Goal: Task Accomplishment & Management: Manage account settings

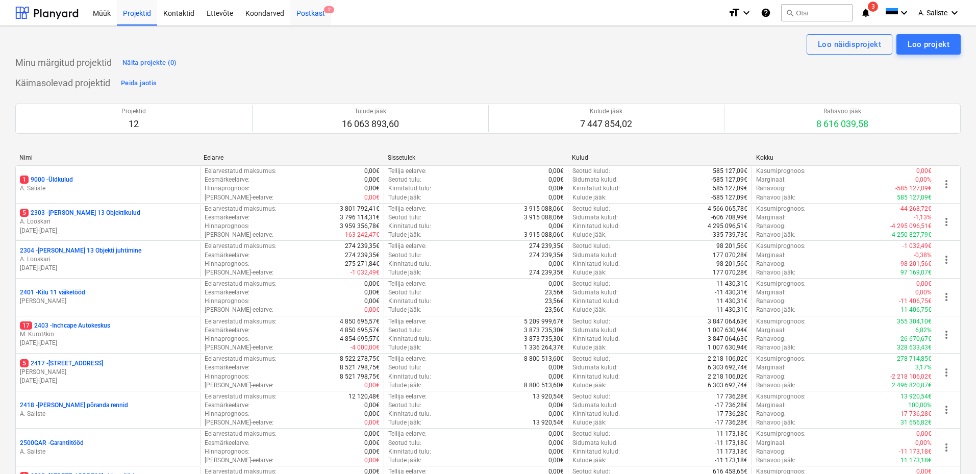
click at [313, 12] on div "Postkast 2" at bounding box center [310, 12] width 41 height 26
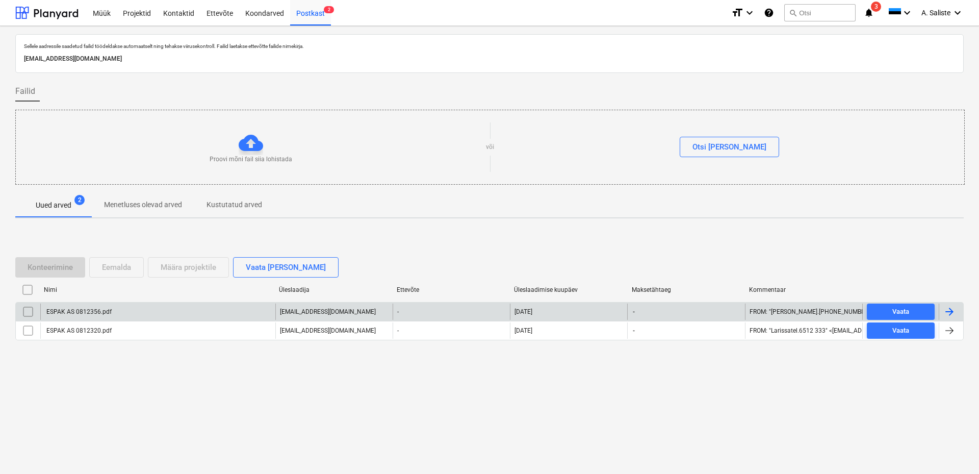
click at [85, 313] on div "ESPAK AS 0812356.pdf" at bounding box center [78, 311] width 67 height 7
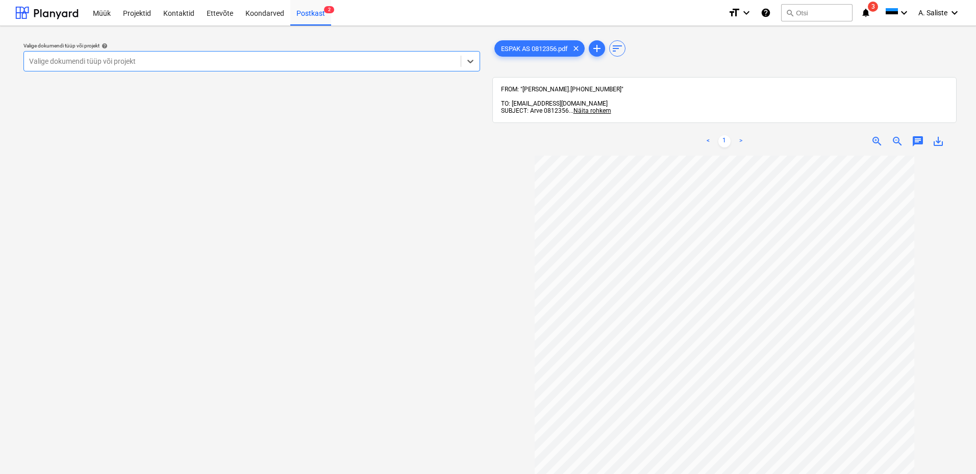
click at [348, 61] on div at bounding box center [242, 61] width 426 height 10
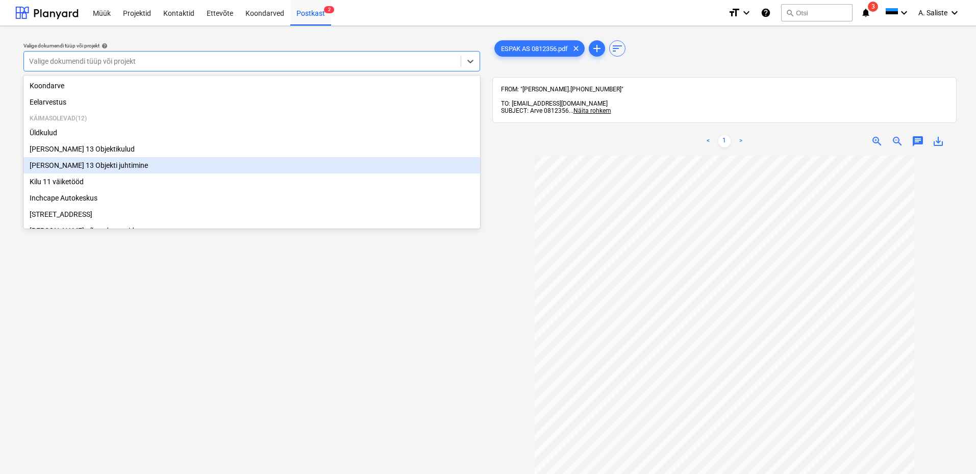
scroll to position [157, 0]
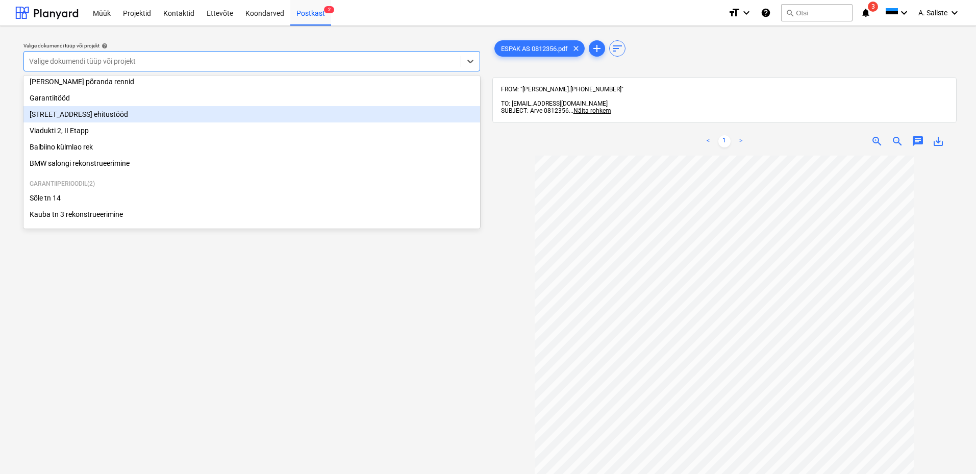
click at [78, 115] on div "[STREET_ADDRESS] ehitustööd" at bounding box center [251, 114] width 457 height 16
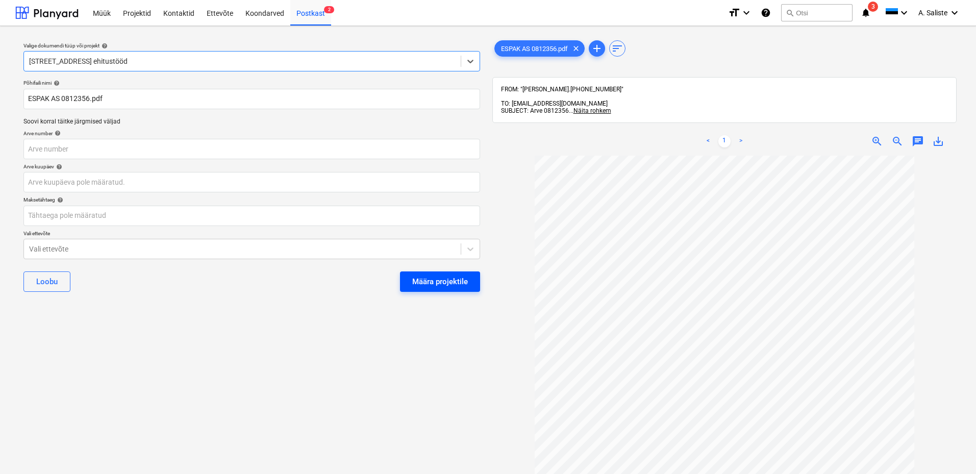
click at [456, 279] on div "Määra projektile" at bounding box center [440, 281] width 56 height 13
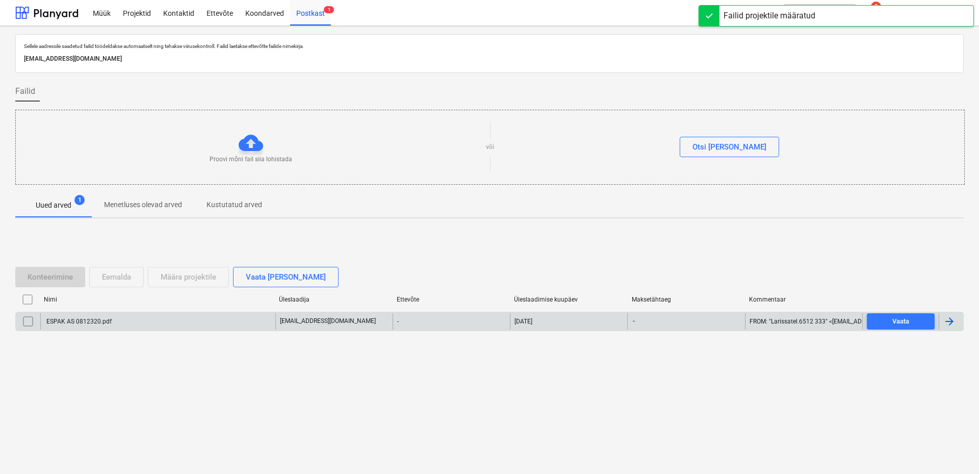
click at [120, 319] on div "ESPAK AS 0812320.pdf" at bounding box center [157, 321] width 235 height 16
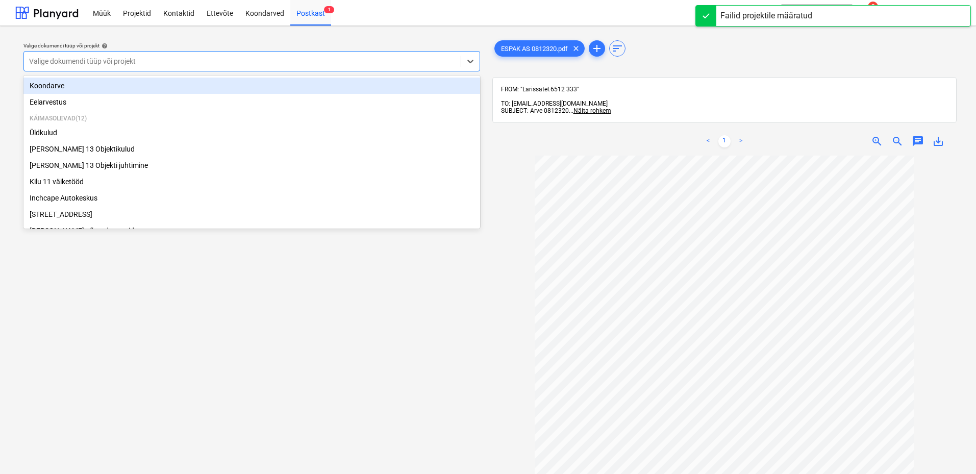
click at [364, 66] on div at bounding box center [242, 61] width 426 height 10
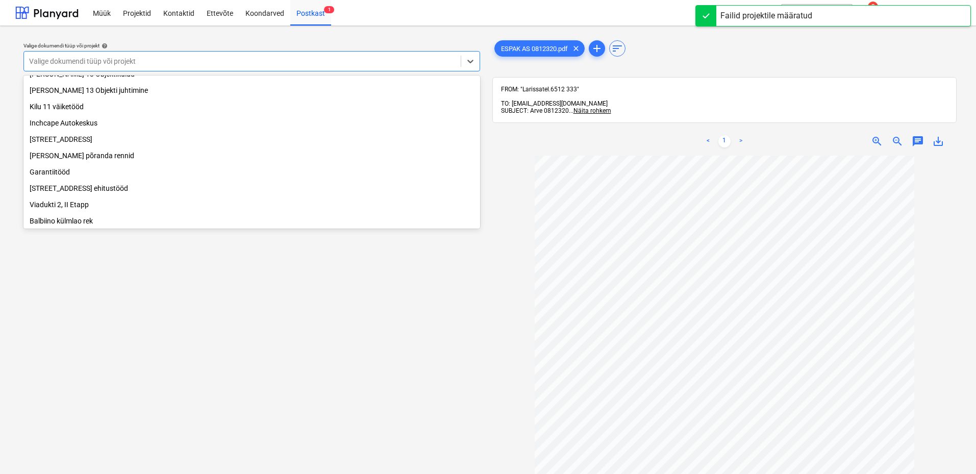
scroll to position [157, 0]
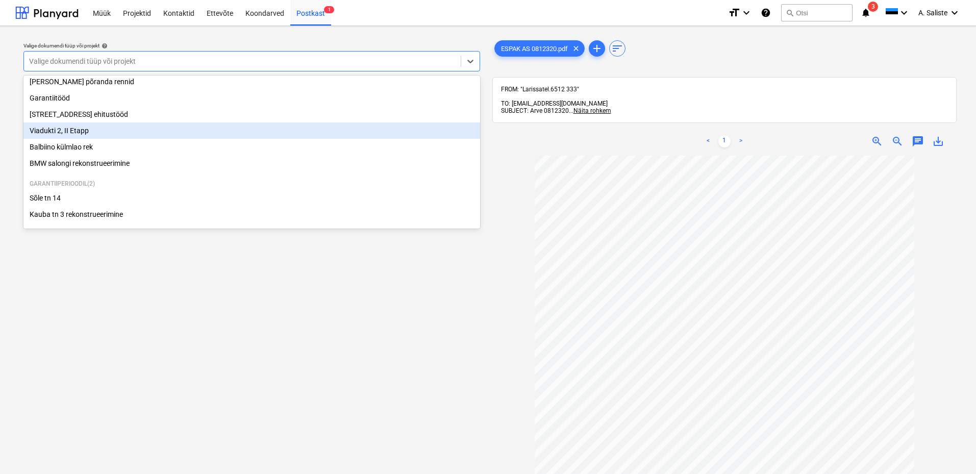
click at [79, 126] on div "Viadukti 2, II Etapp" at bounding box center [251, 130] width 457 height 16
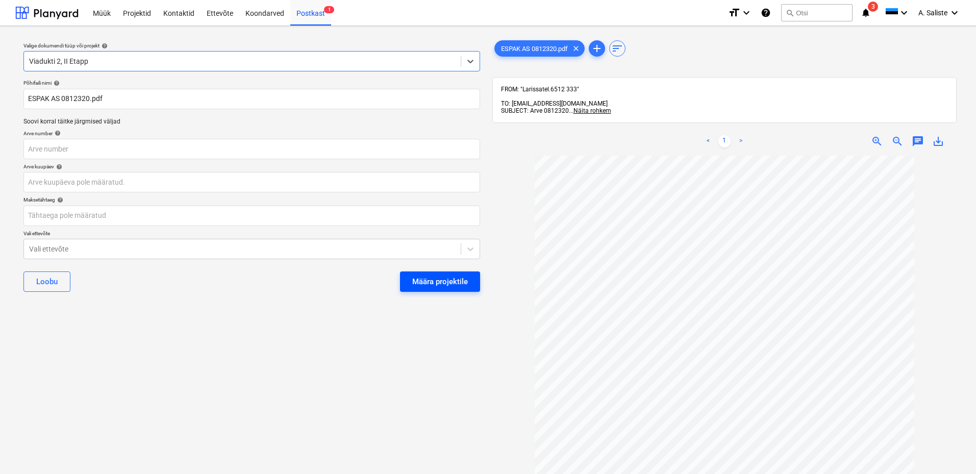
click at [456, 278] on div "Määra projektile" at bounding box center [440, 281] width 56 height 13
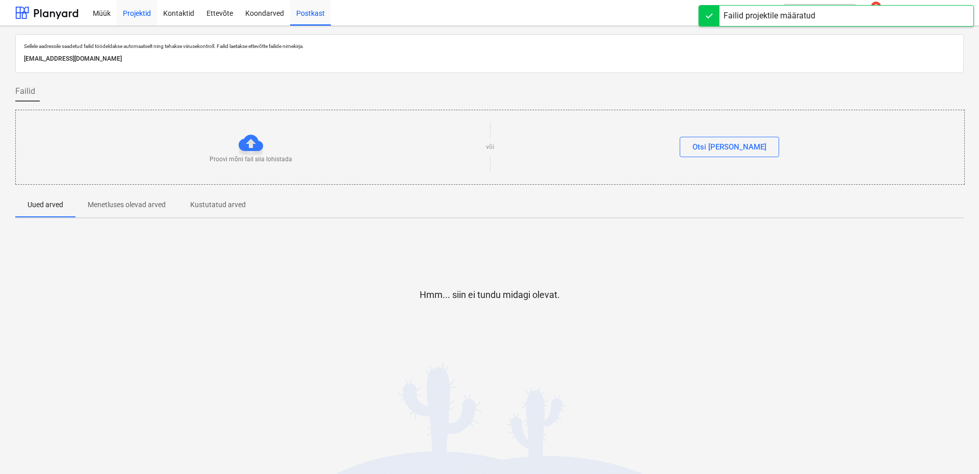
click at [129, 12] on div "Projektid" at bounding box center [137, 12] width 40 height 26
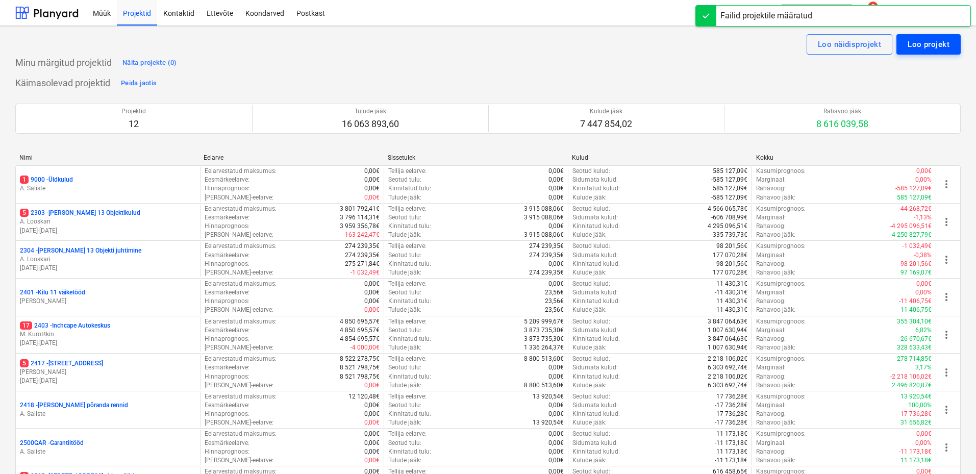
click at [916, 46] on div "Loo projekt" at bounding box center [929, 44] width 42 height 13
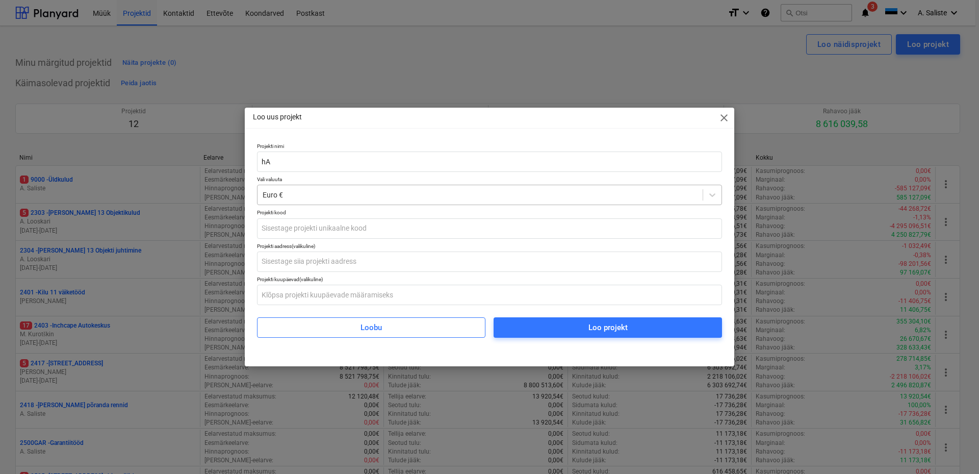
type input "h"
type input "Halinga gaasijaam SW paneelide montaaž"
click at [313, 230] on input "text" at bounding box center [489, 228] width 465 height 20
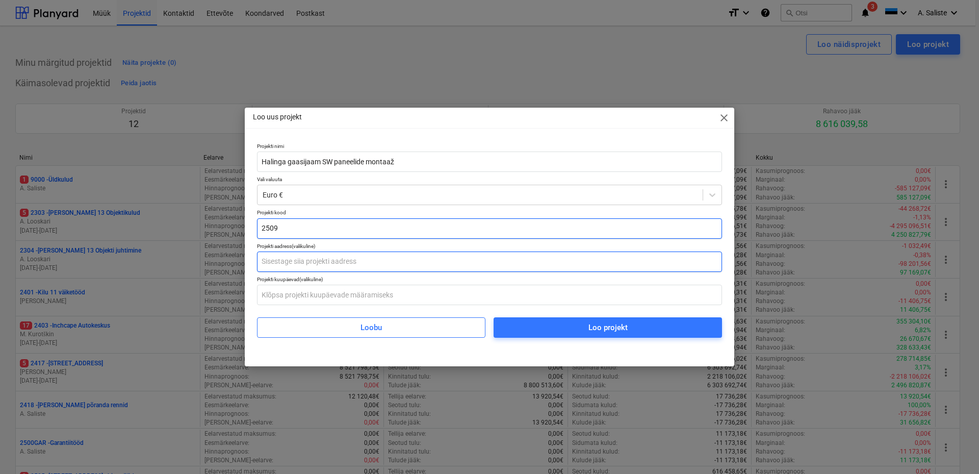
type input "2509"
click at [336, 265] on input "text" at bounding box center [489, 261] width 465 height 20
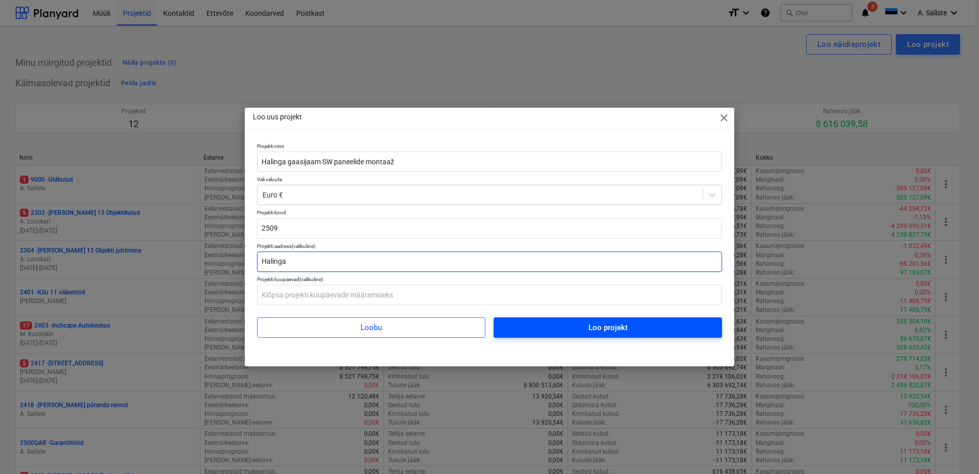
type input "Halinga"
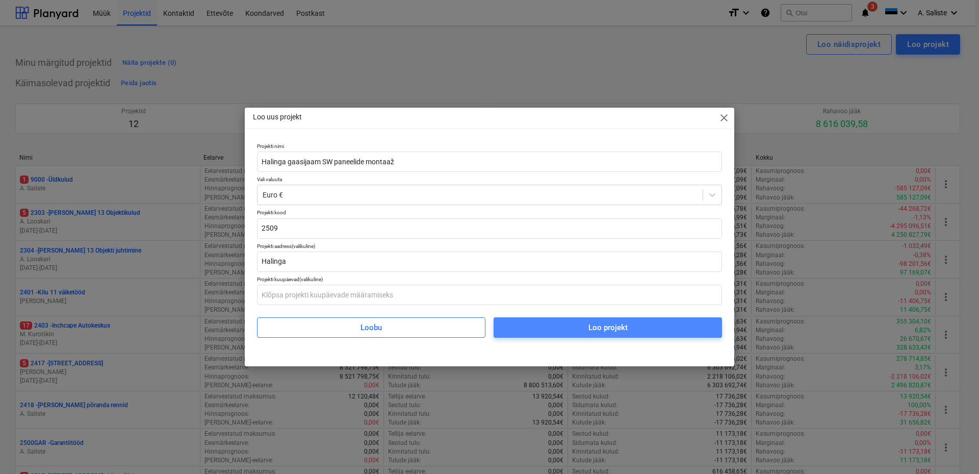
click at [624, 329] on div "Loo projekt" at bounding box center [608, 327] width 39 height 13
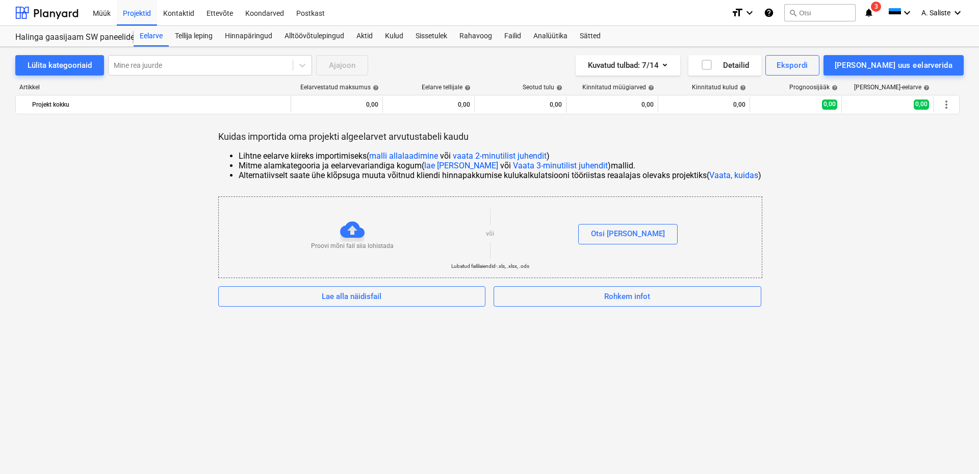
click at [39, 286] on div "Kuidas importida oma projekti algeelarvet arvutustabeli kaudu Lihtne eelarve ki…" at bounding box center [489, 219] width 949 height 176
click at [71, 66] on div "Lülita kategooriaid" at bounding box center [60, 65] width 64 height 13
click at [138, 15] on div "Projektid" at bounding box center [137, 12] width 40 height 26
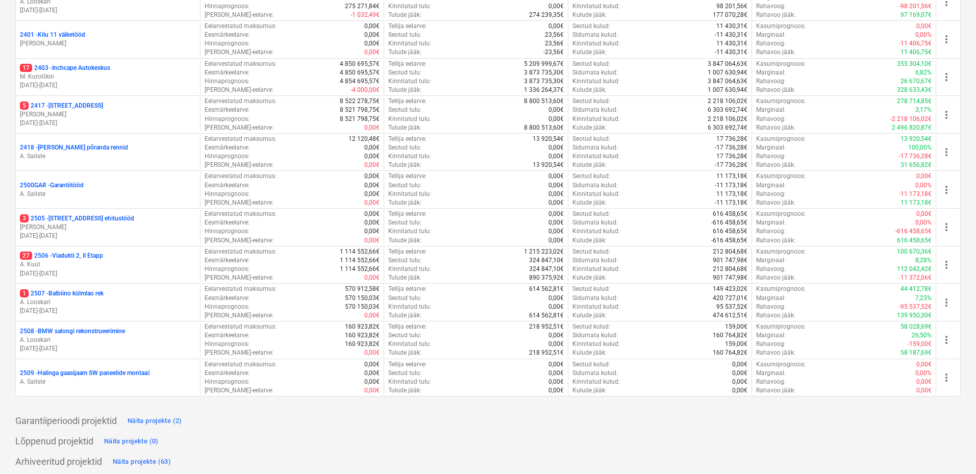
scroll to position [262, 0]
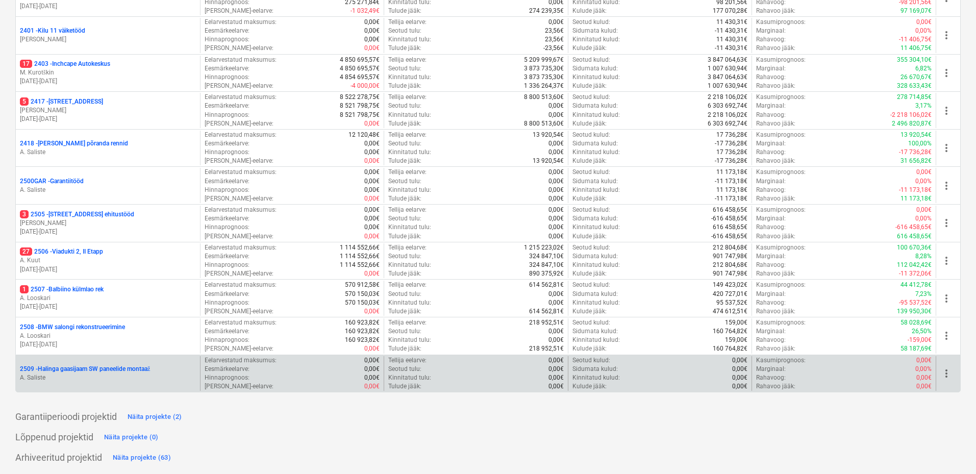
click at [91, 373] on p "A. Saliste" at bounding box center [108, 377] width 176 height 9
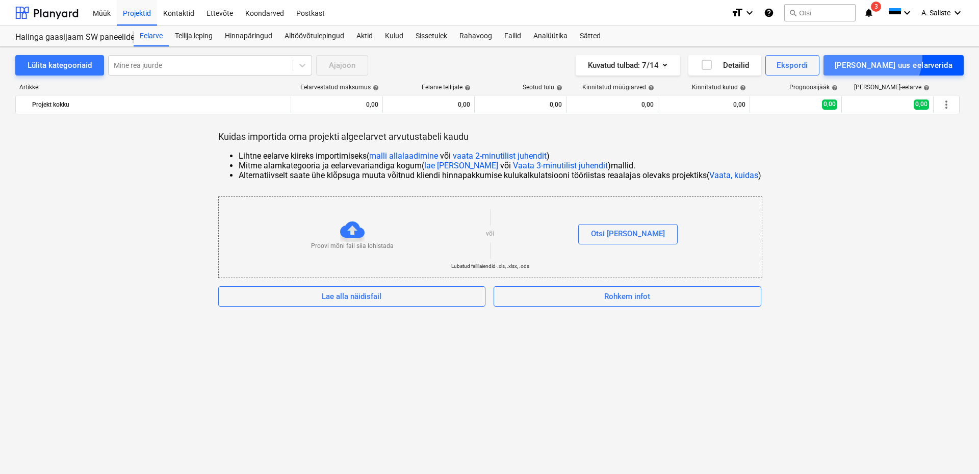
click at [915, 57] on button "[PERSON_NAME] uus eelarverida" at bounding box center [894, 65] width 140 height 20
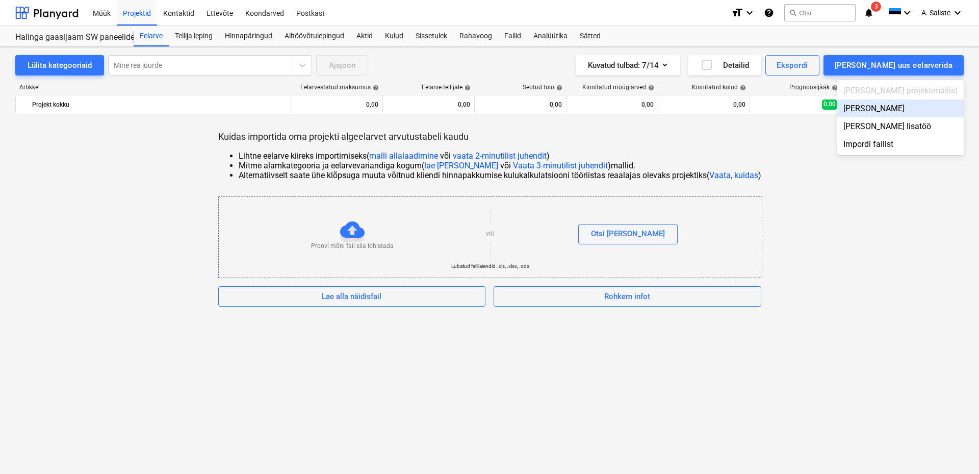
click at [929, 110] on div "[PERSON_NAME]" at bounding box center [901, 108] width 127 height 18
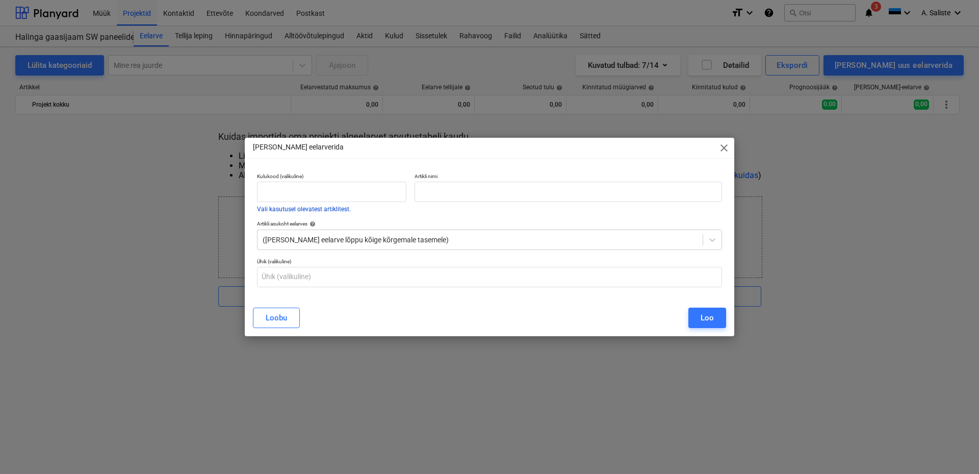
click at [303, 209] on button "Vali kasutusel olevatest artiklitest." at bounding box center [304, 209] width 94 height 6
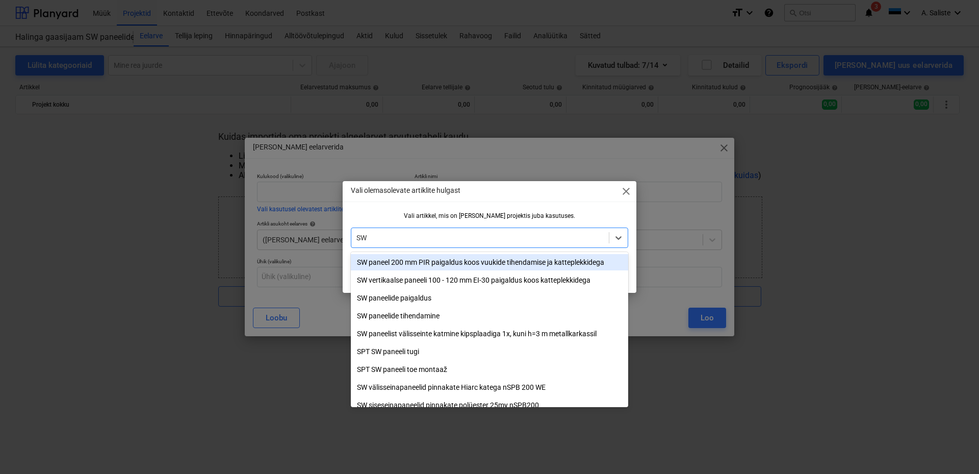
type input "SW"
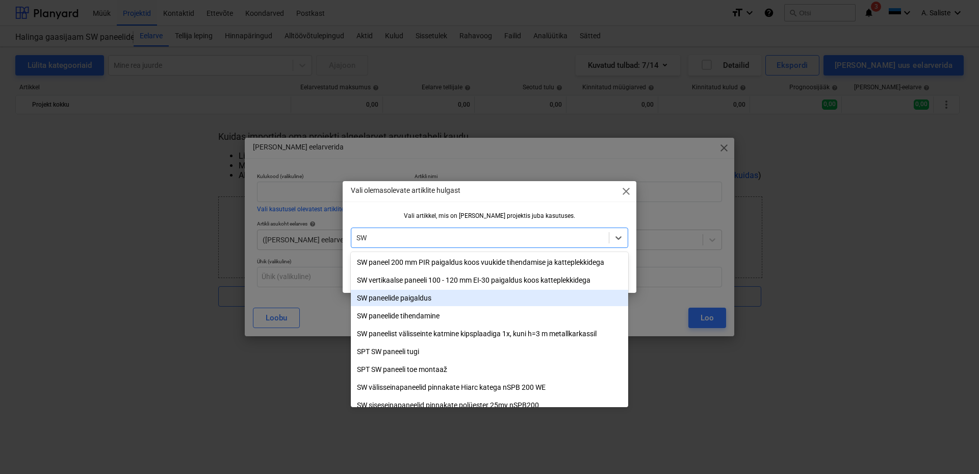
click at [421, 300] on div "SW paneelide paigaldus" at bounding box center [490, 298] width 278 height 16
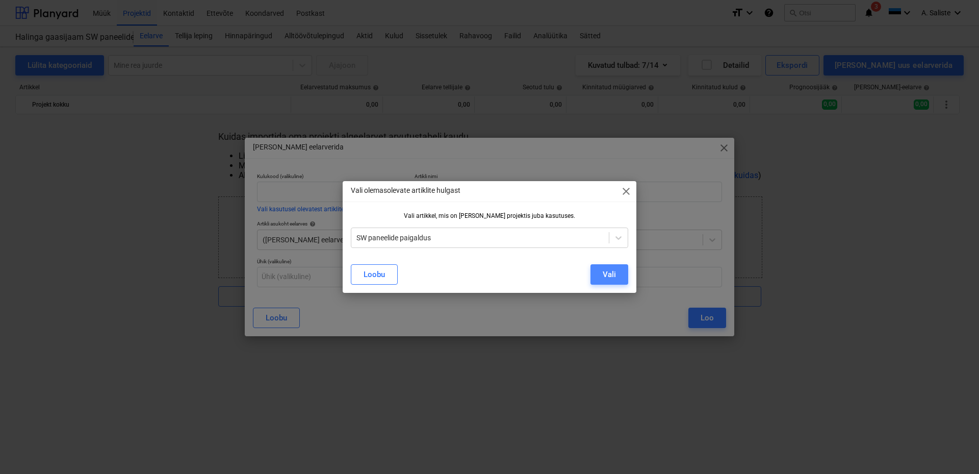
click at [604, 269] on div "Vali" at bounding box center [609, 274] width 13 height 13
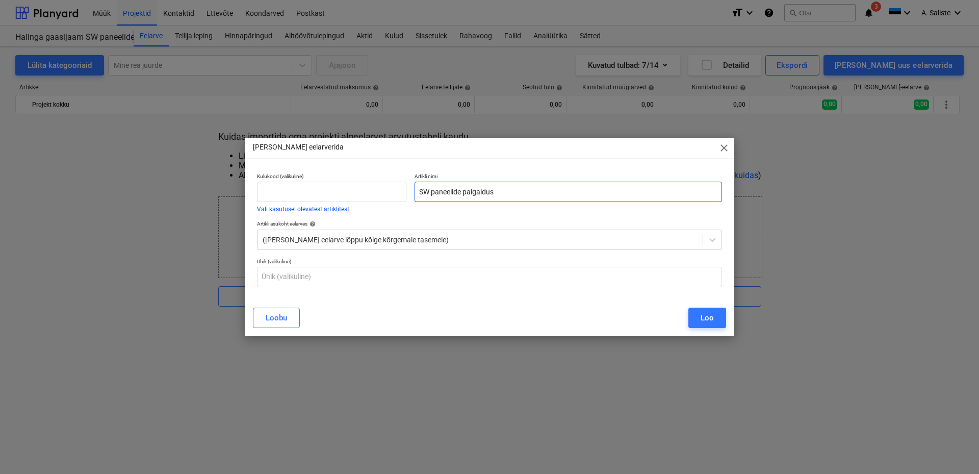
click at [576, 192] on input "SW paneelide paigaldus" at bounding box center [569, 192] width 308 height 20
type input "S"
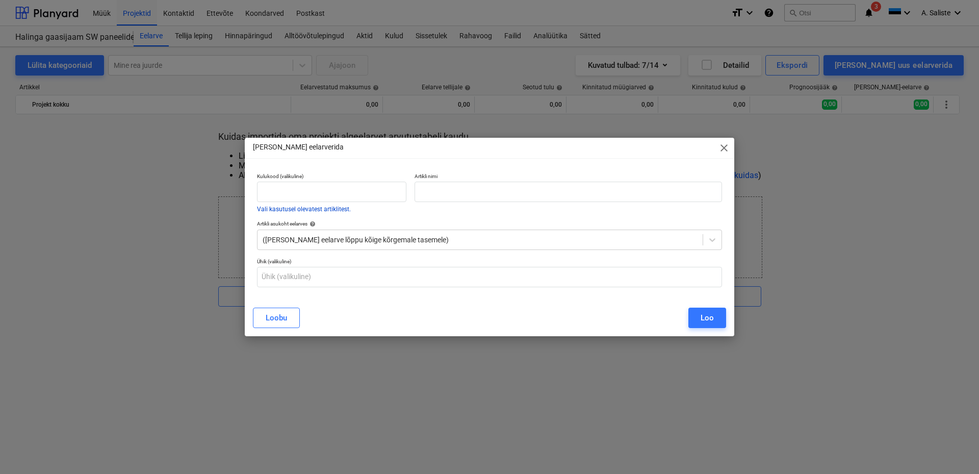
click at [281, 207] on button "Vali kasutusel olevatest artiklitest." at bounding box center [304, 209] width 94 height 6
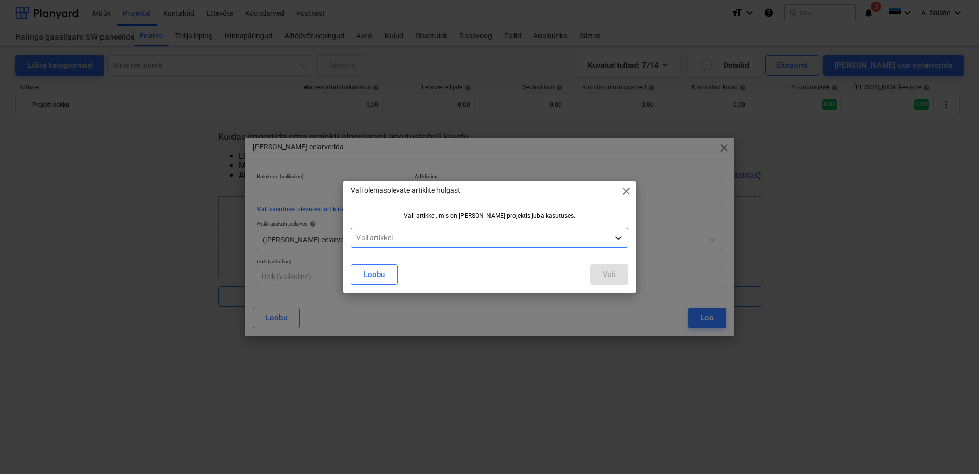
click at [624, 237] on div at bounding box center [619, 238] width 18 height 18
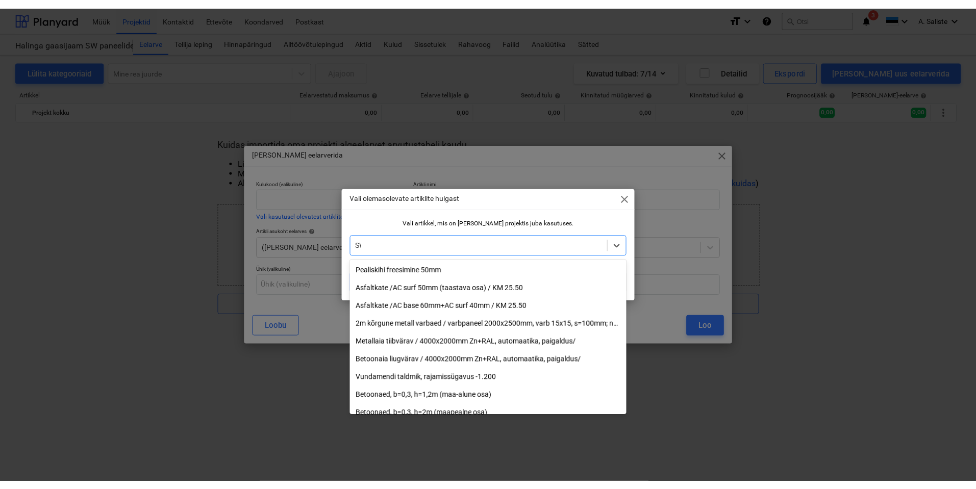
scroll to position [972, 0]
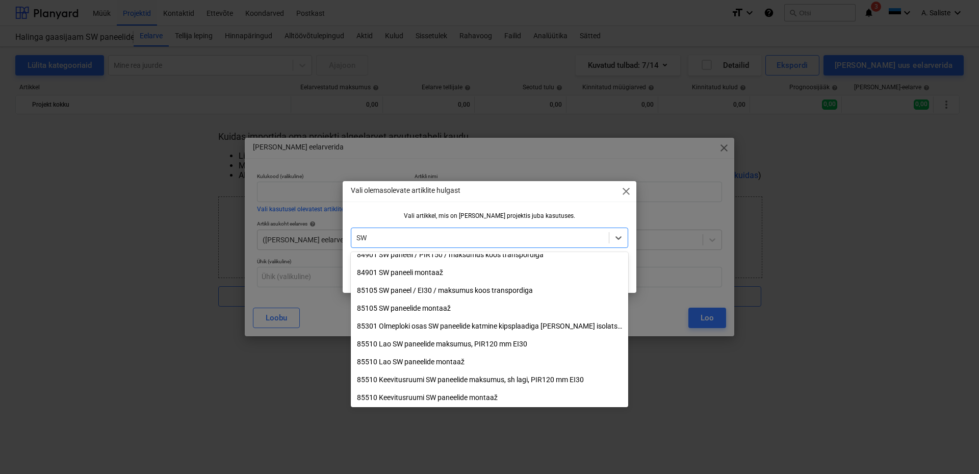
type input "SW"
click at [449, 273] on div "84901 SW paneeli montaaž" at bounding box center [490, 272] width 278 height 16
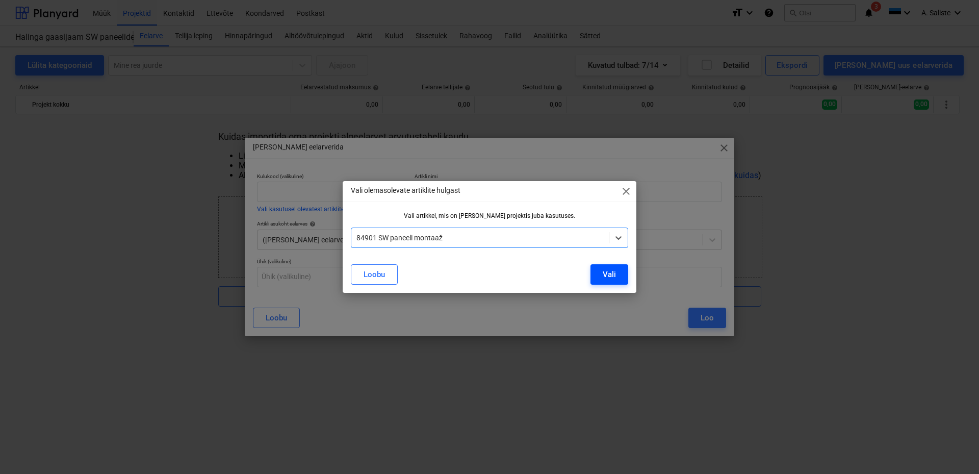
click at [616, 273] on button "Vali" at bounding box center [610, 274] width 38 height 20
type input "84901"
type input "SW paneeli montaaž"
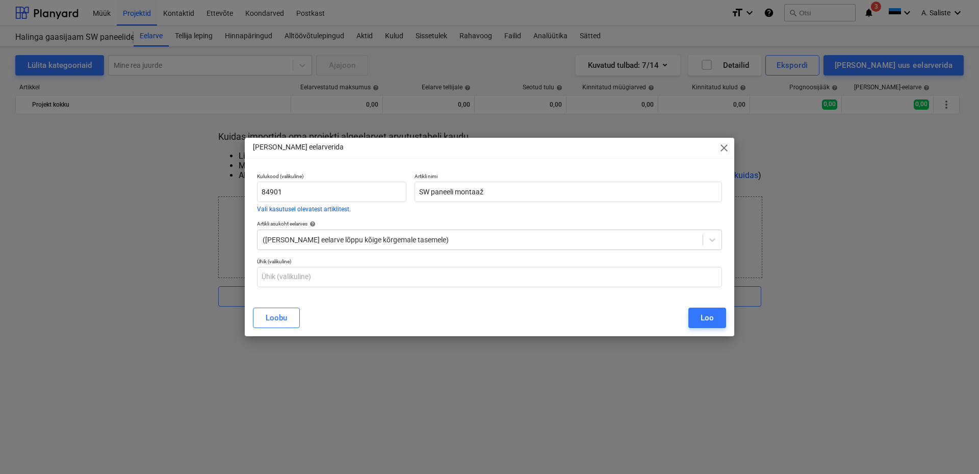
click at [725, 148] on span "close" at bounding box center [724, 148] width 12 height 12
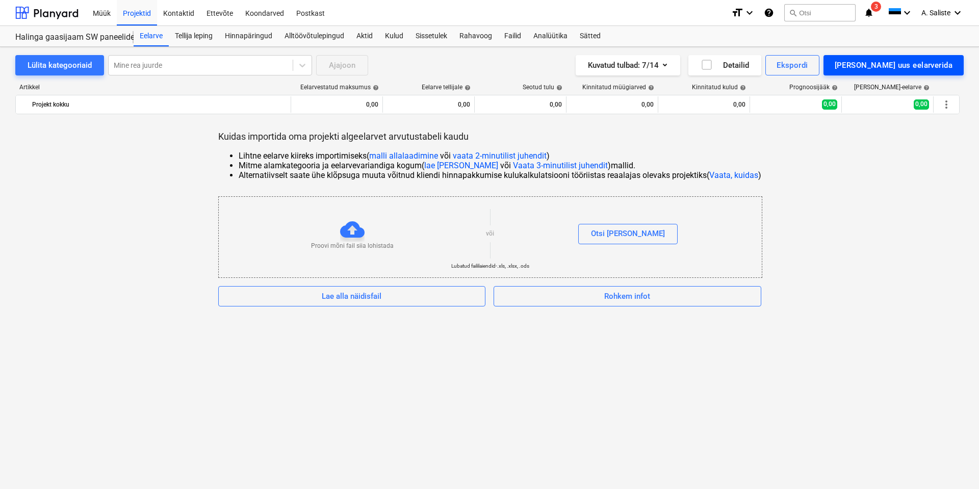
click at [926, 65] on div "[PERSON_NAME] uus eelarverida" at bounding box center [894, 65] width 118 height 13
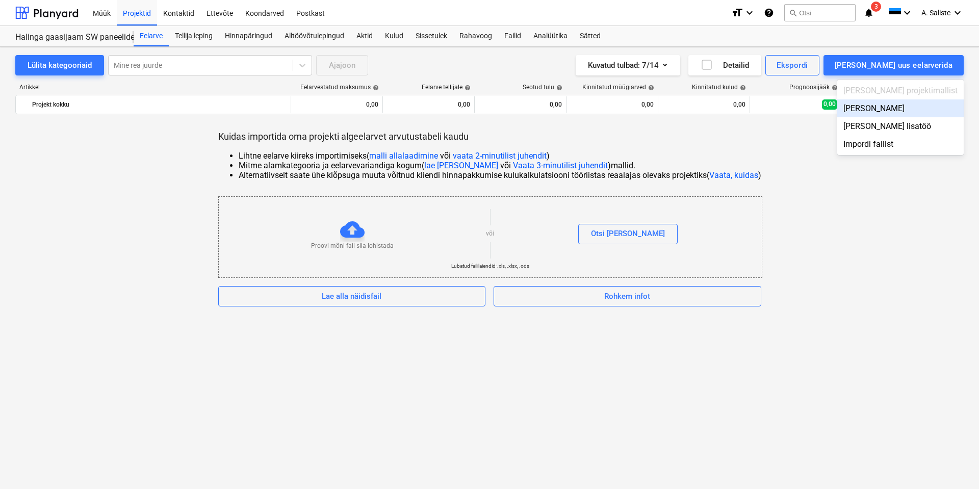
click at [917, 110] on div "[PERSON_NAME]" at bounding box center [901, 108] width 127 height 18
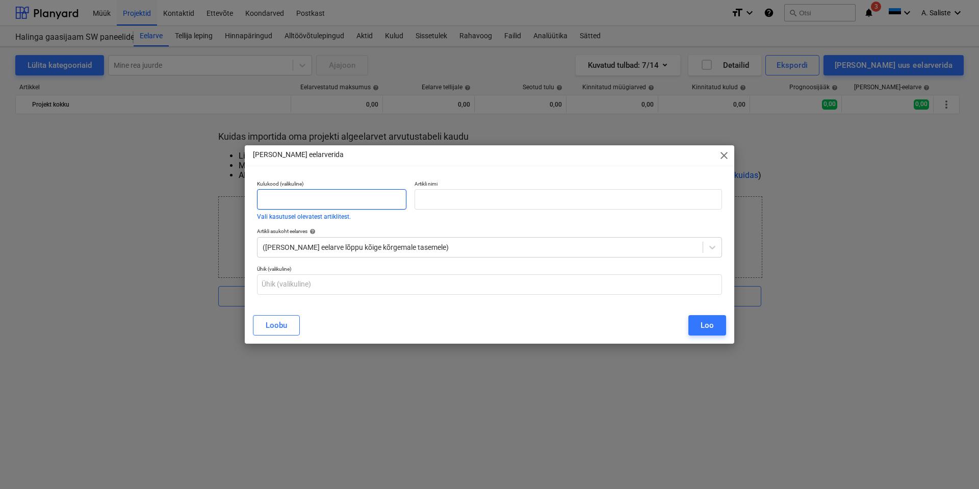
click at [354, 198] on input "text" at bounding box center [331, 199] width 149 height 20
type input "8"
click at [314, 218] on button "Vali kasutusel olevatest artiklitest." at bounding box center [304, 217] width 94 height 6
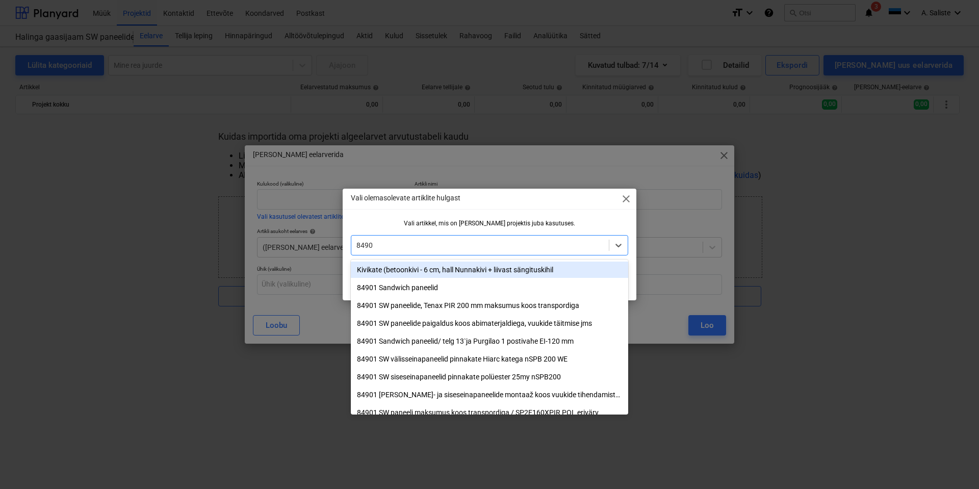
type input "84901"
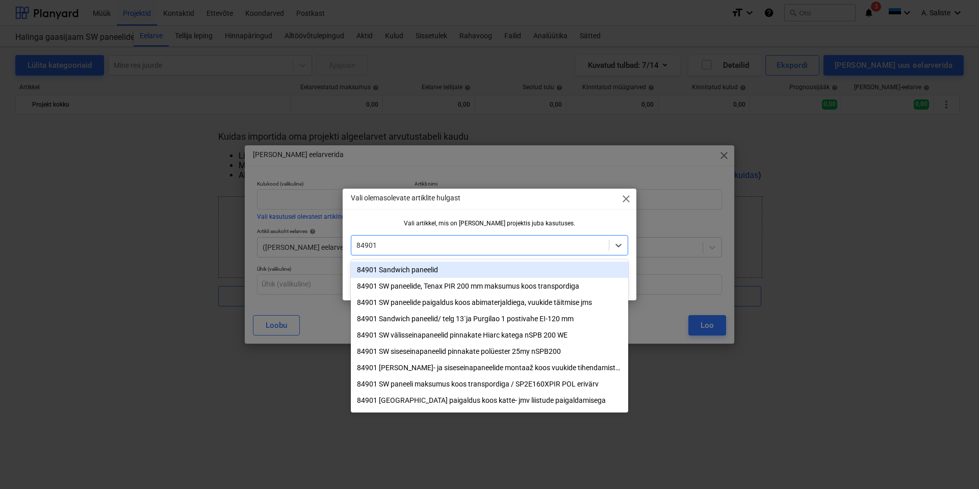
click at [424, 269] on div "84901 Sandwich paneelid" at bounding box center [490, 270] width 278 height 16
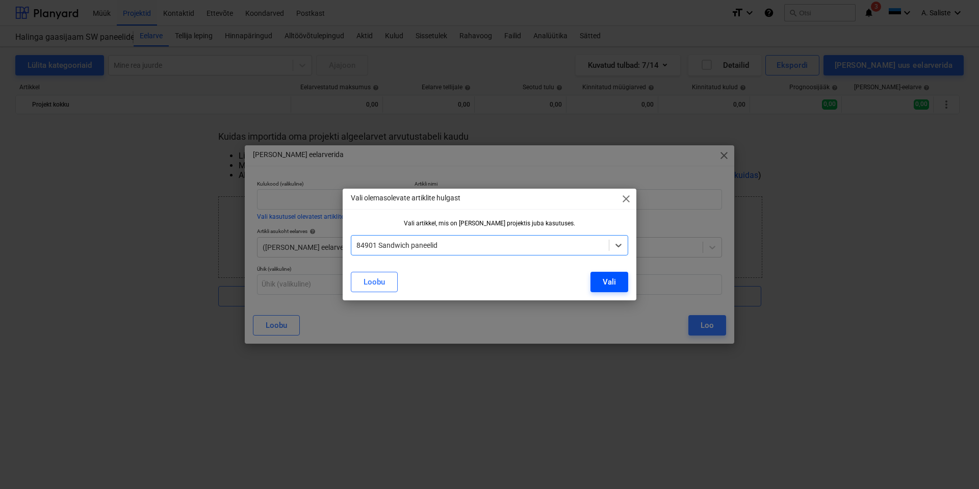
click at [617, 281] on button "Vali" at bounding box center [610, 282] width 38 height 20
type input "84901"
type input "Sandwich paneelid"
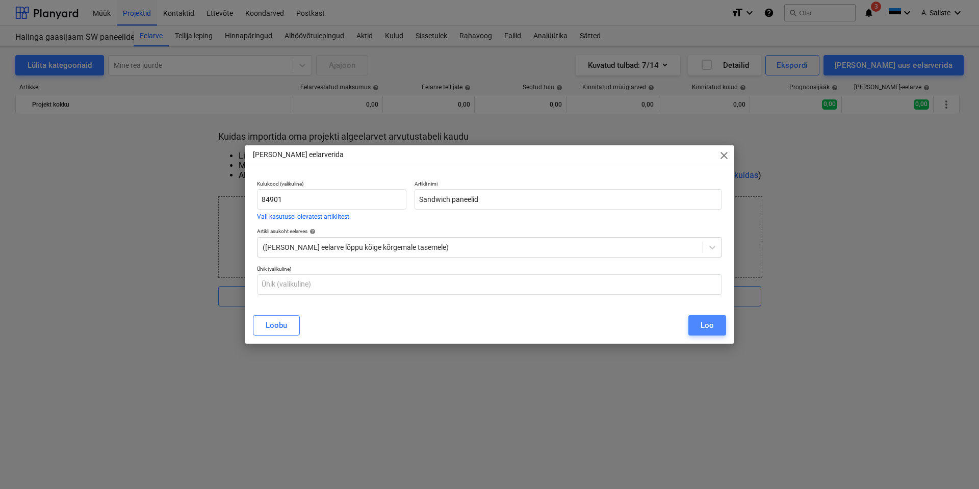
click at [697, 322] on button "Loo" at bounding box center [708, 325] width 38 height 20
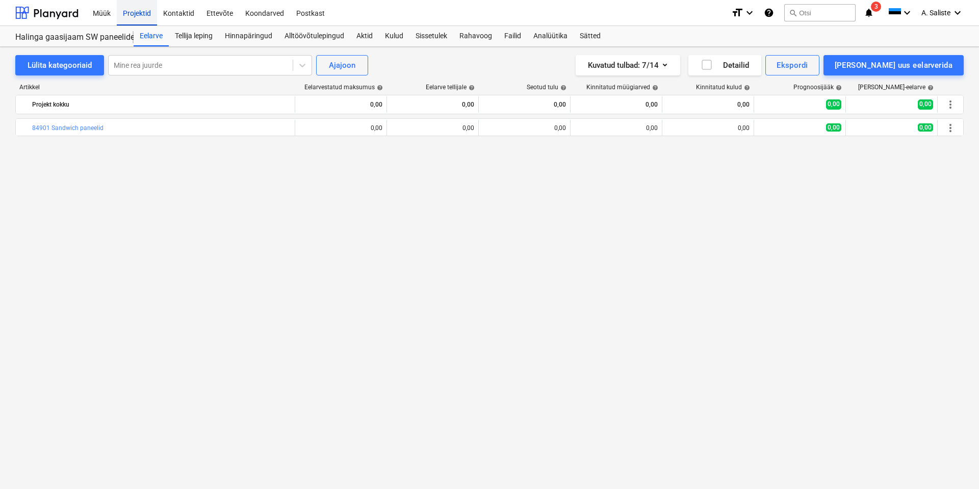
click at [127, 9] on div "Projektid" at bounding box center [137, 12] width 40 height 26
